Goal: Information Seeking & Learning: Check status

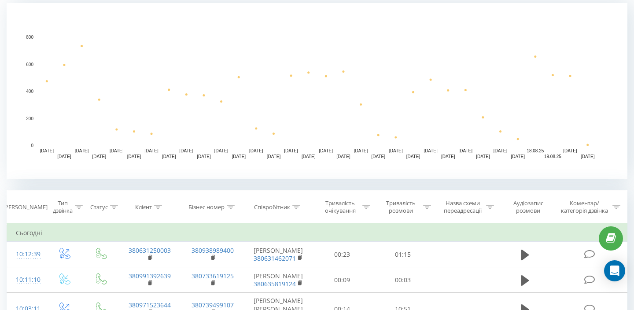
scroll to position [182, 0]
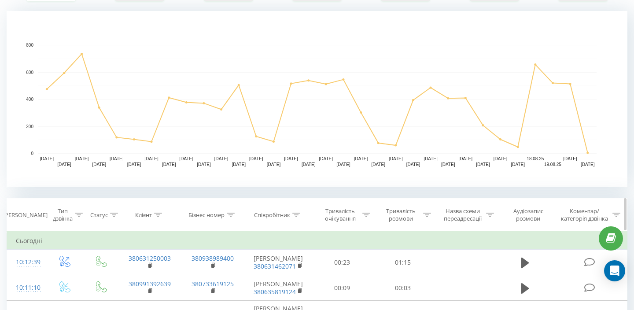
click at [331, 214] on div "Тривалість очікування" at bounding box center [340, 214] width 40 height 15
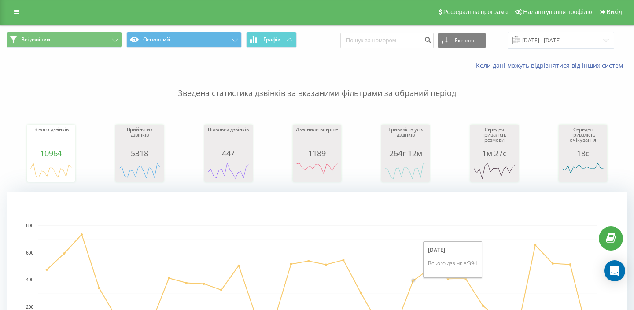
scroll to position [0, 0]
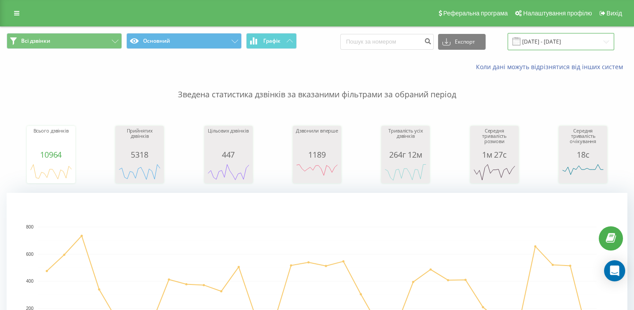
click at [579, 42] on input "[DATE] - [DATE]" at bounding box center [560, 41] width 107 height 17
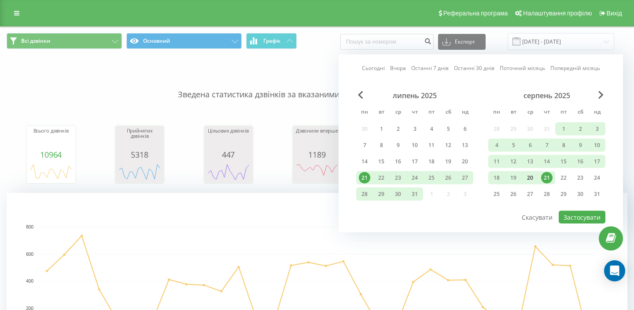
click at [537, 177] on div "20" at bounding box center [530, 177] width 17 height 13
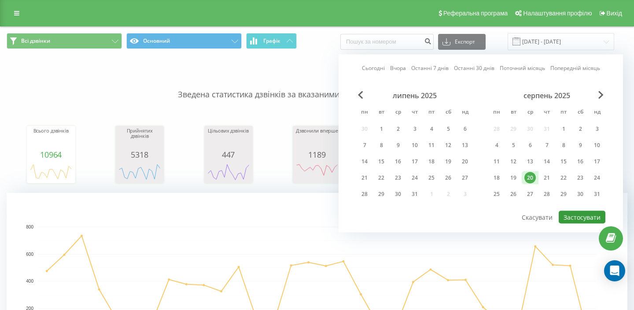
click at [581, 217] on button "Застосувати" at bounding box center [582, 217] width 47 height 13
type input "[DATE] - [DATE]"
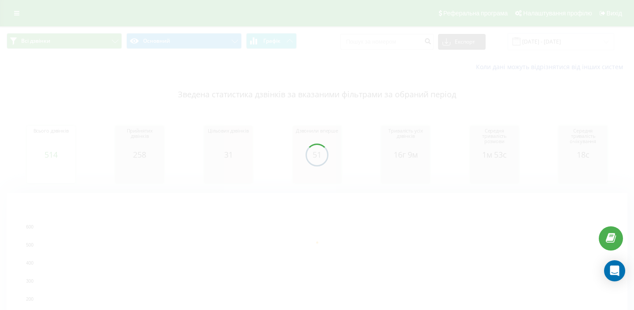
scroll to position [305, 0]
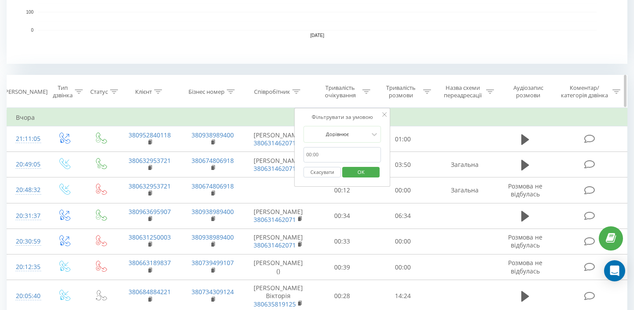
click at [305, 93] on div "Співробітник" at bounding box center [278, 91] width 68 height 7
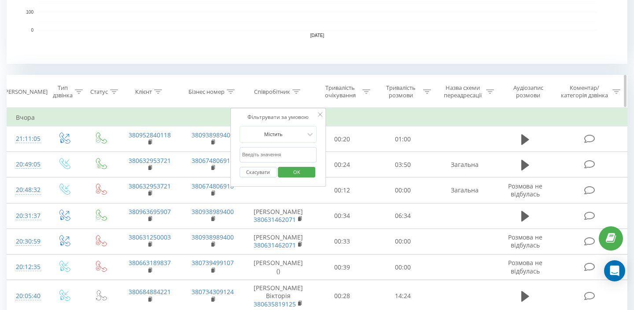
click at [342, 97] on div "Тривалість очікування" at bounding box center [340, 91] width 40 height 15
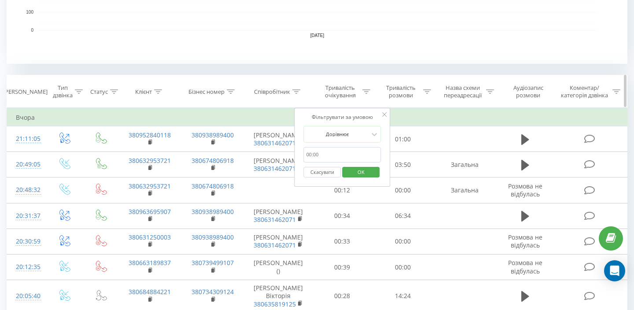
click at [285, 94] on div "Співробітник" at bounding box center [272, 91] width 36 height 7
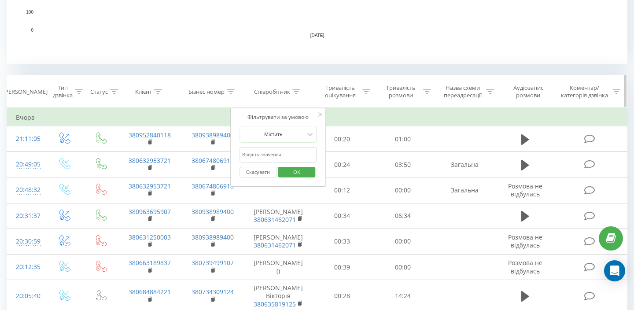
click at [338, 89] on div "Тривалість очікування" at bounding box center [340, 91] width 40 height 15
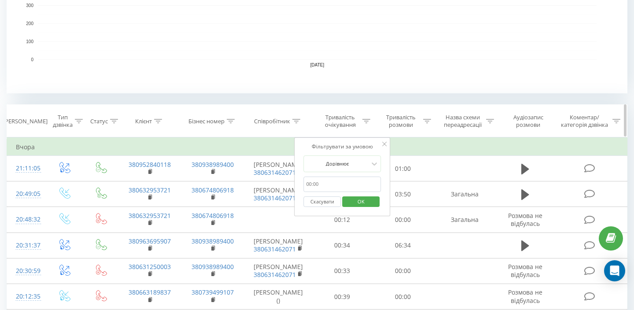
scroll to position [274, 0]
click at [275, 125] on div "Співробітник" at bounding box center [272, 122] width 36 height 7
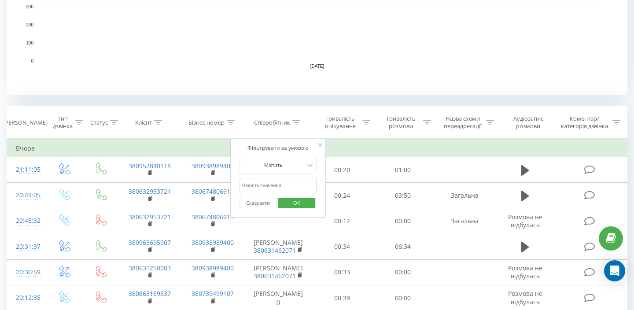
click at [279, 182] on input "text" at bounding box center [277, 185] width 77 height 15
type input "лукаш"
click at [292, 202] on span "OK" at bounding box center [296, 203] width 25 height 14
